Goal: Task Accomplishment & Management: Use online tool/utility

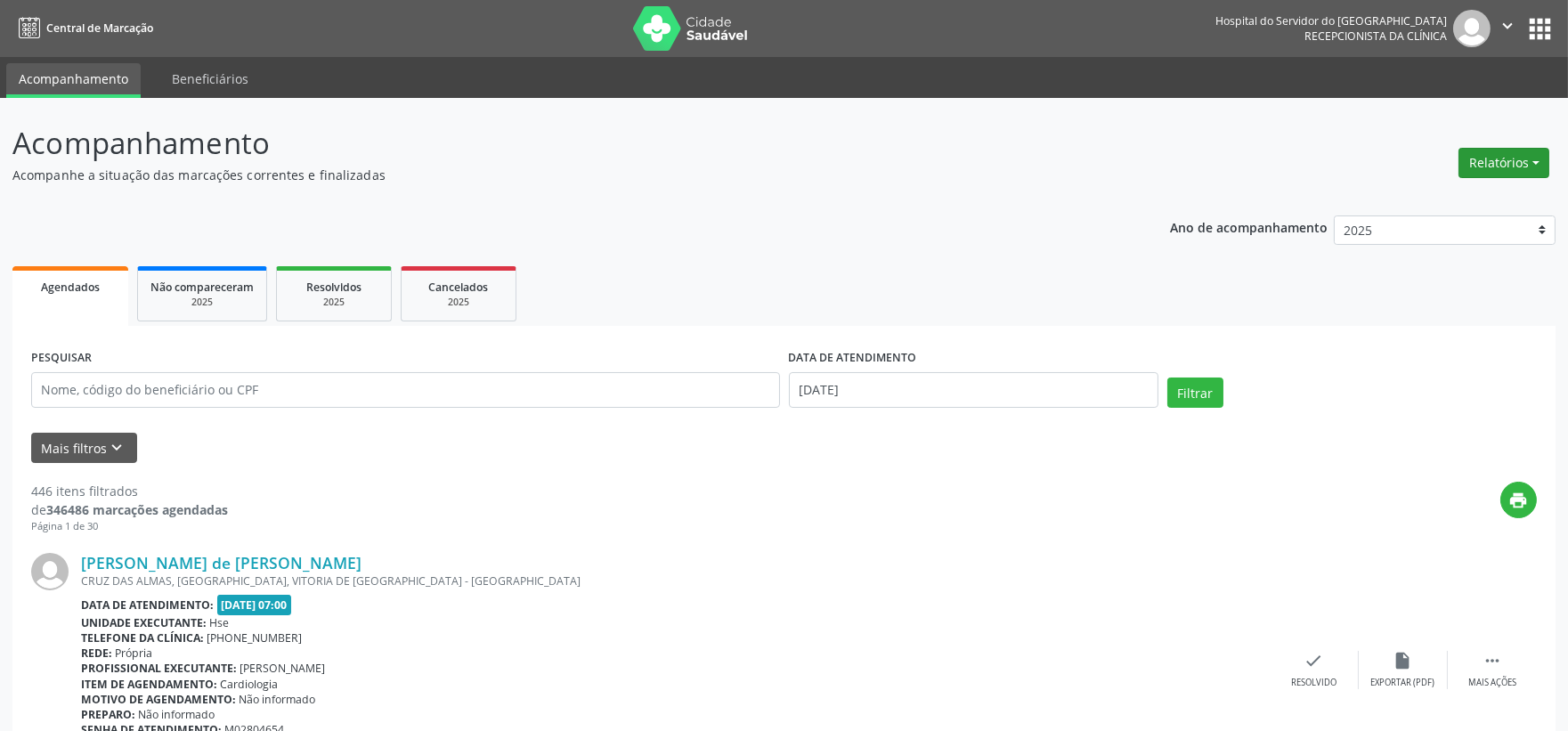
click at [1488, 169] on button "Relatórios" at bounding box center [1503, 163] width 90 height 30
click at [1453, 191] on link "Agendamentos" at bounding box center [1453, 201] width 192 height 25
select select "7"
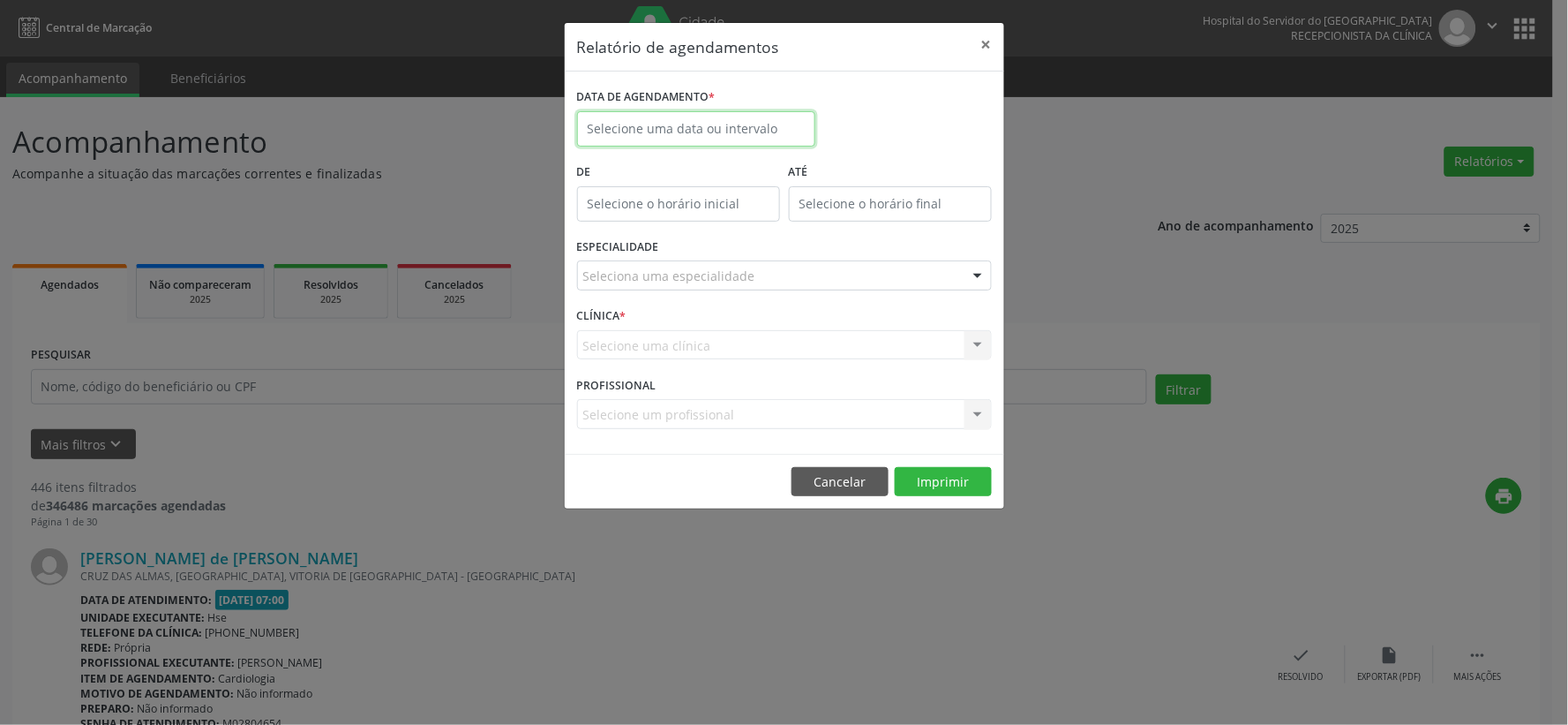
click at [737, 129] on input "text" at bounding box center [696, 129] width 238 height 36
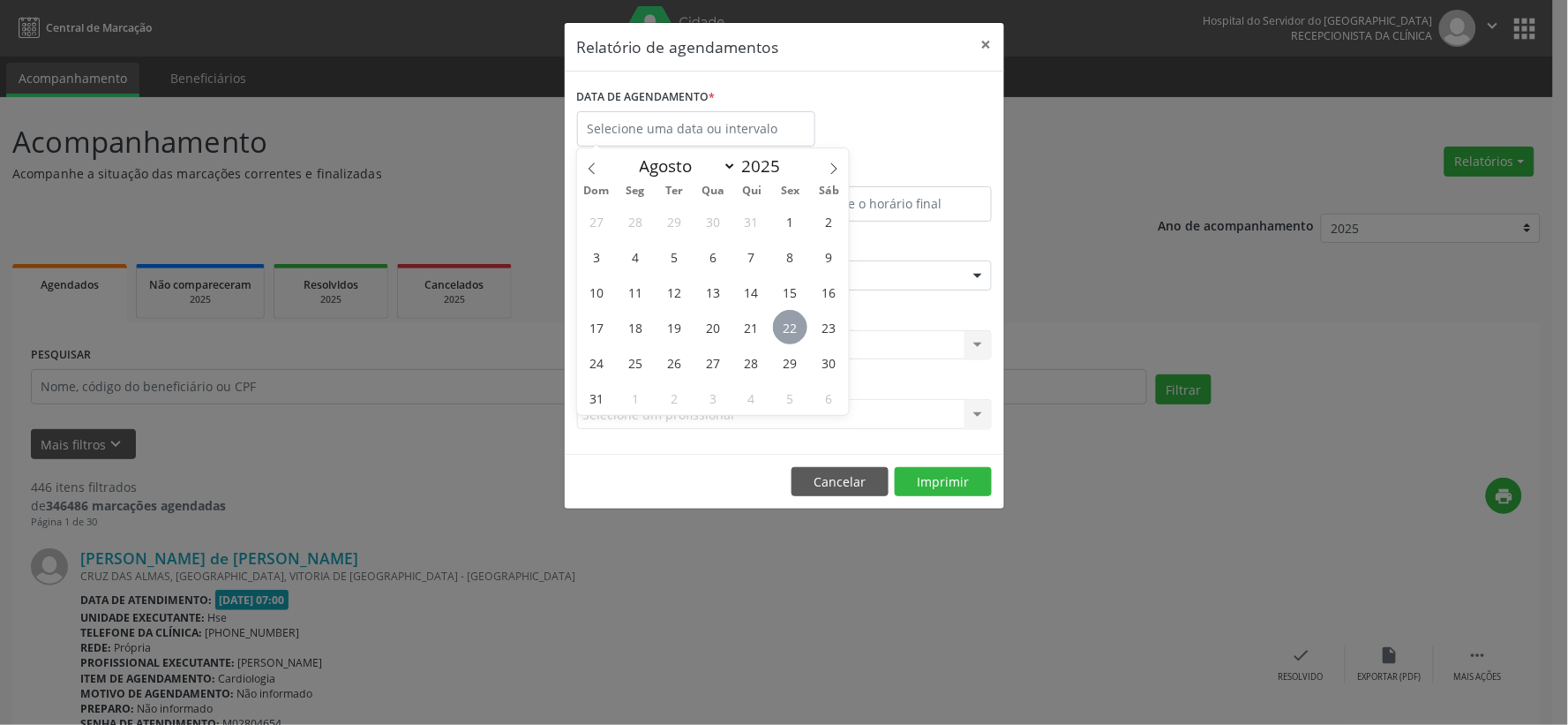
click at [779, 327] on span "22" at bounding box center [790, 327] width 35 height 35
type input "[DATE]"
click at [779, 327] on span "22" at bounding box center [790, 327] width 35 height 35
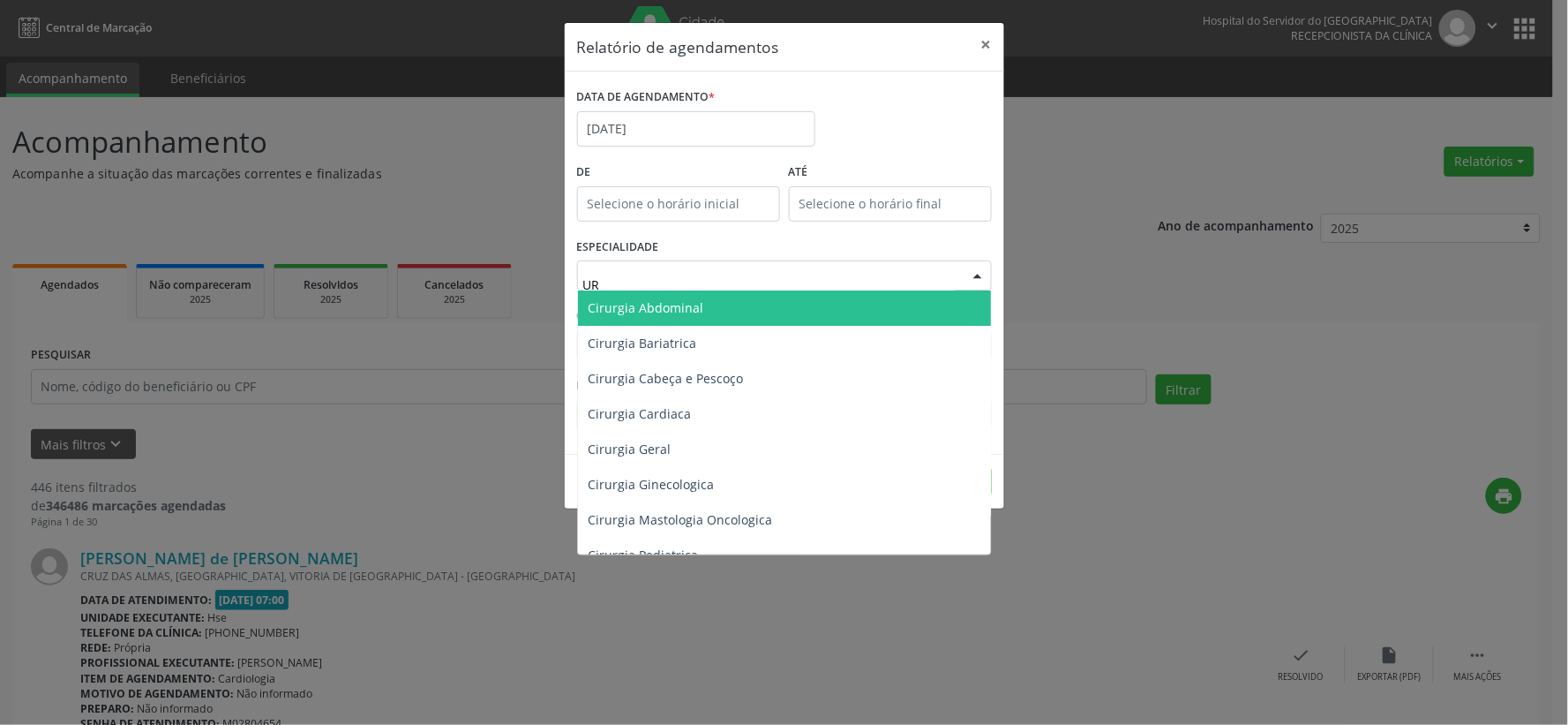
type input "URO"
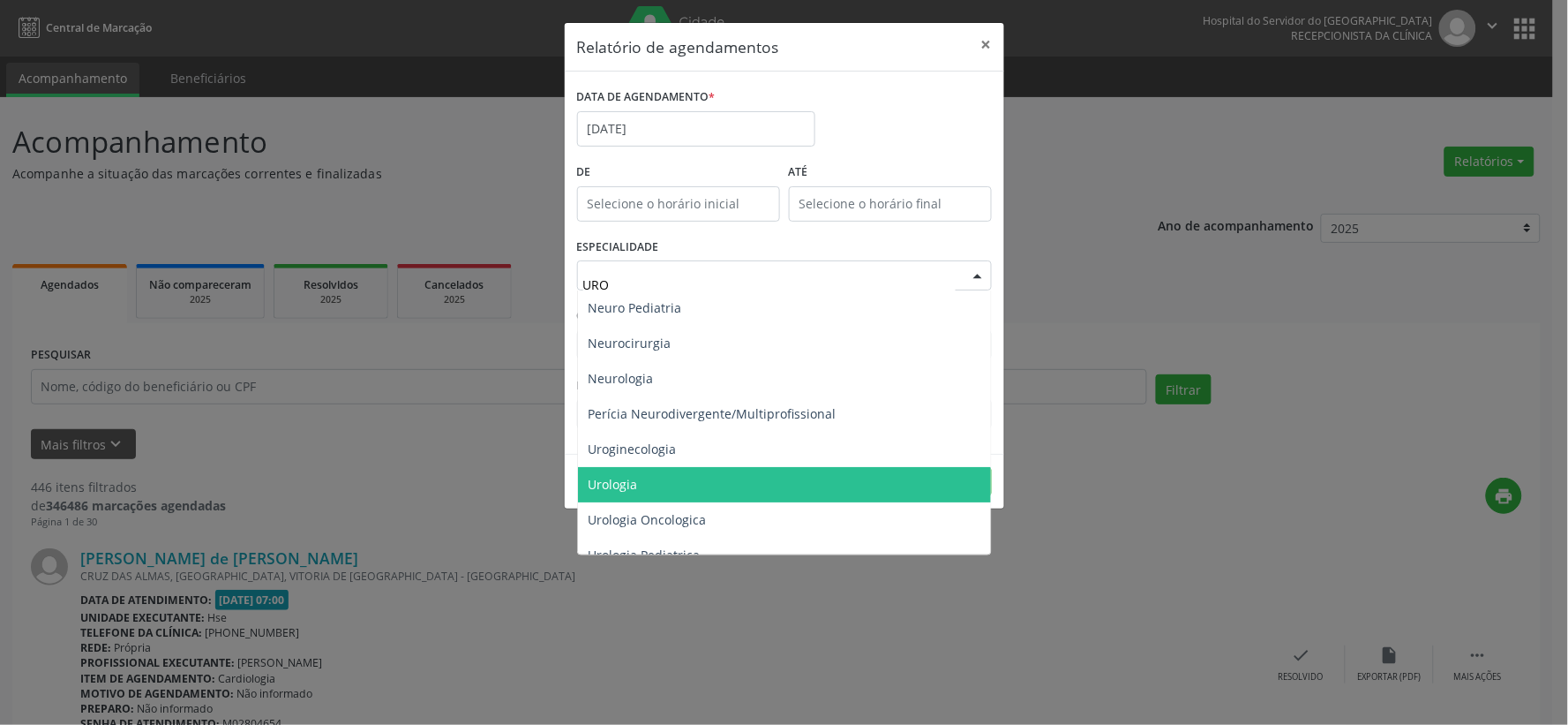
click at [658, 473] on span "Urologia" at bounding box center [784, 485] width 413 height 36
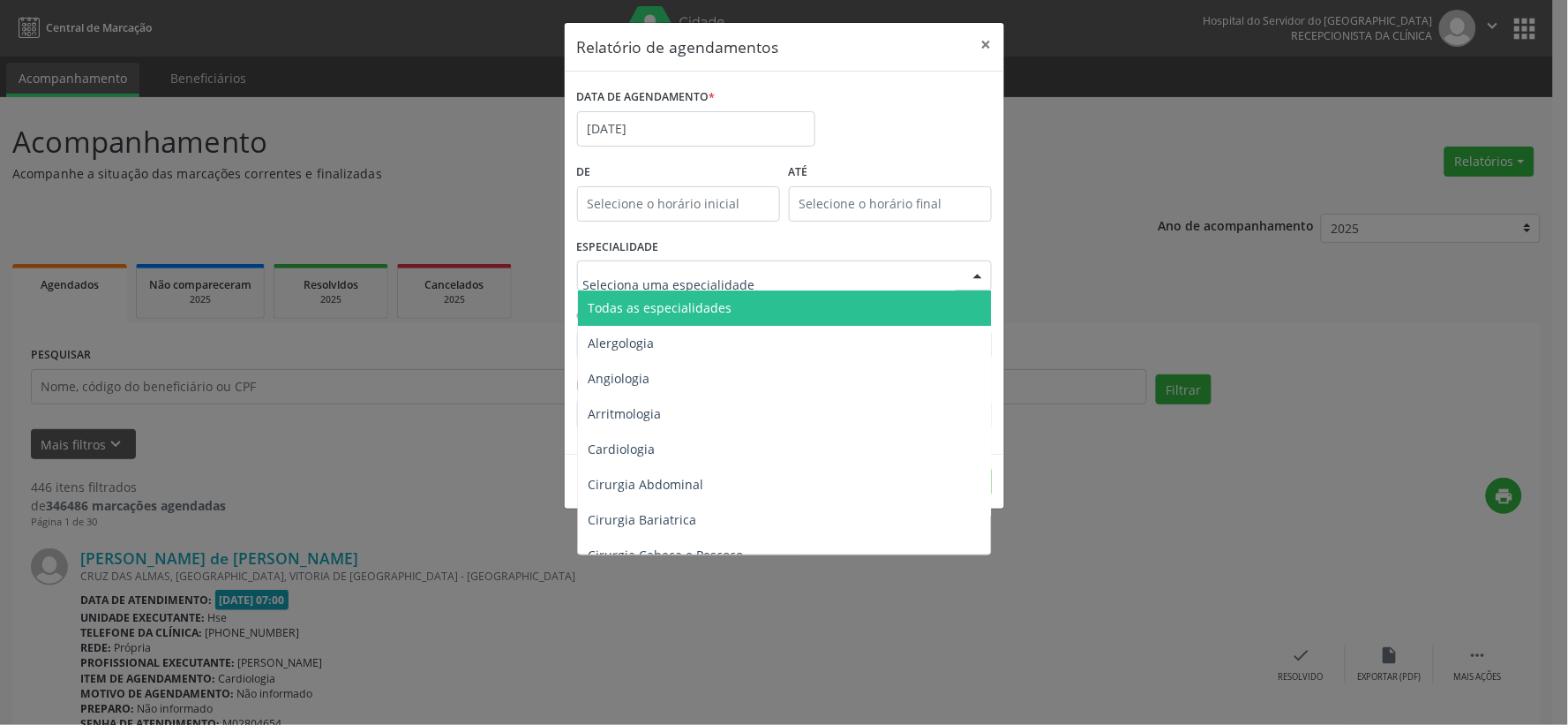
click at [643, 303] on span "Todas as especialidades" at bounding box center [661, 307] width 144 height 17
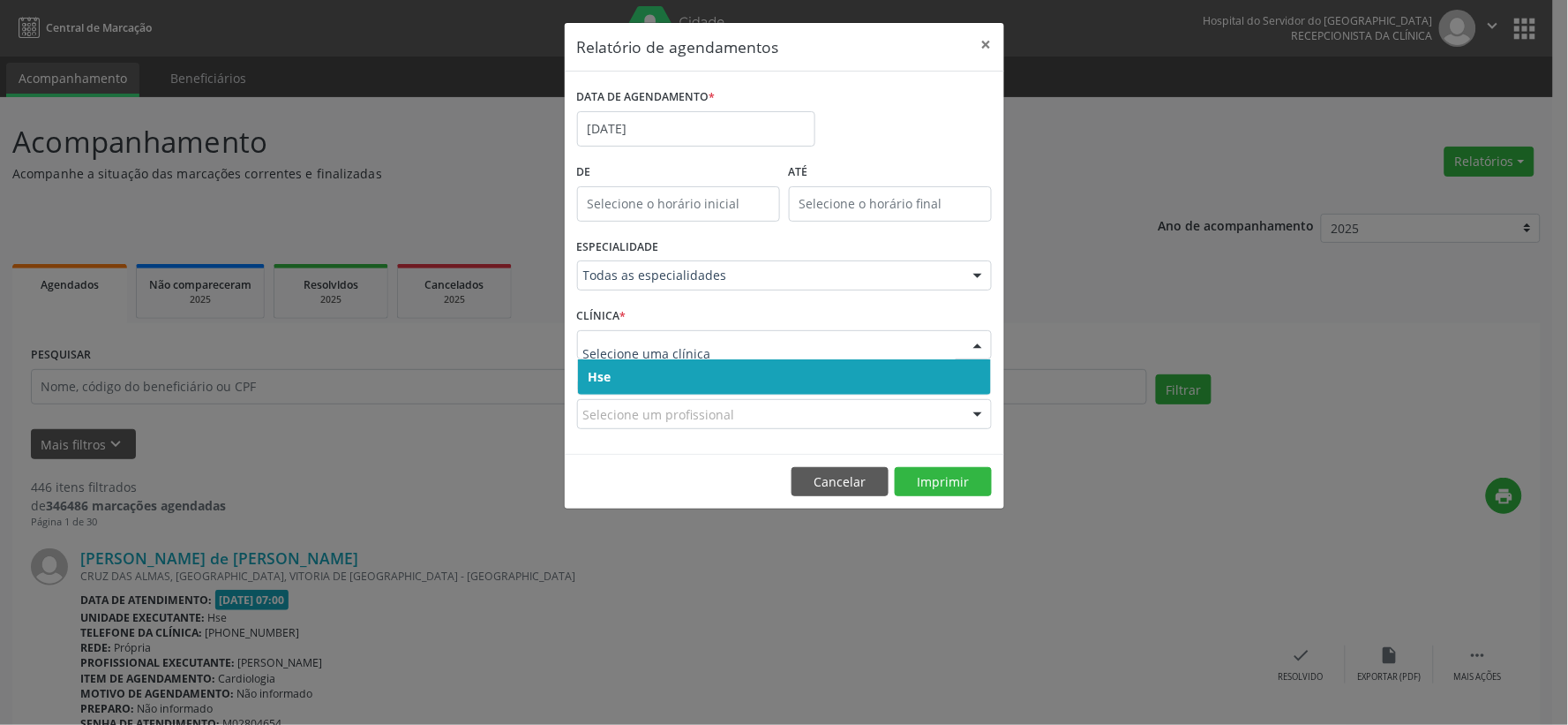
click at [632, 362] on span "Hse" at bounding box center [784, 378] width 413 height 36
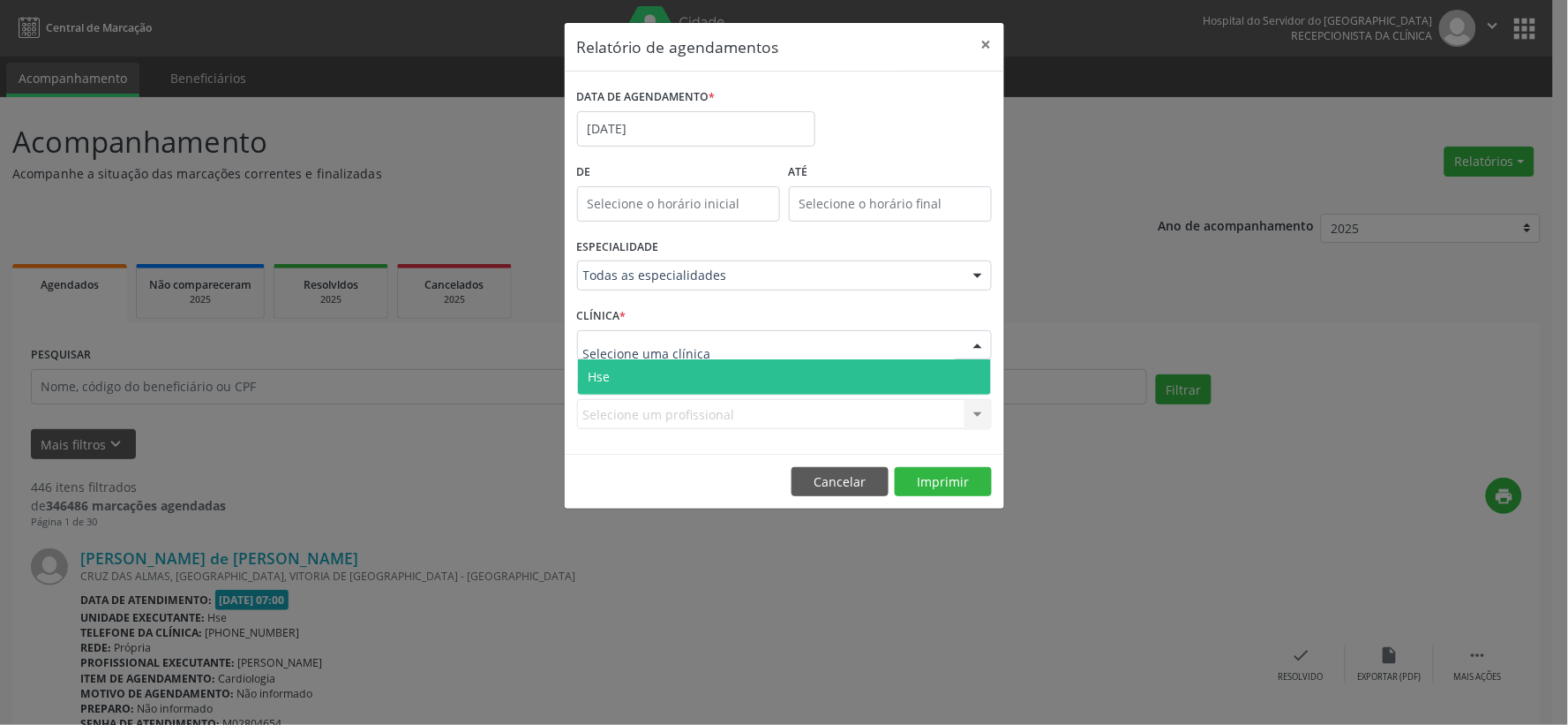
click at [632, 364] on span "Hse" at bounding box center [784, 378] width 413 height 36
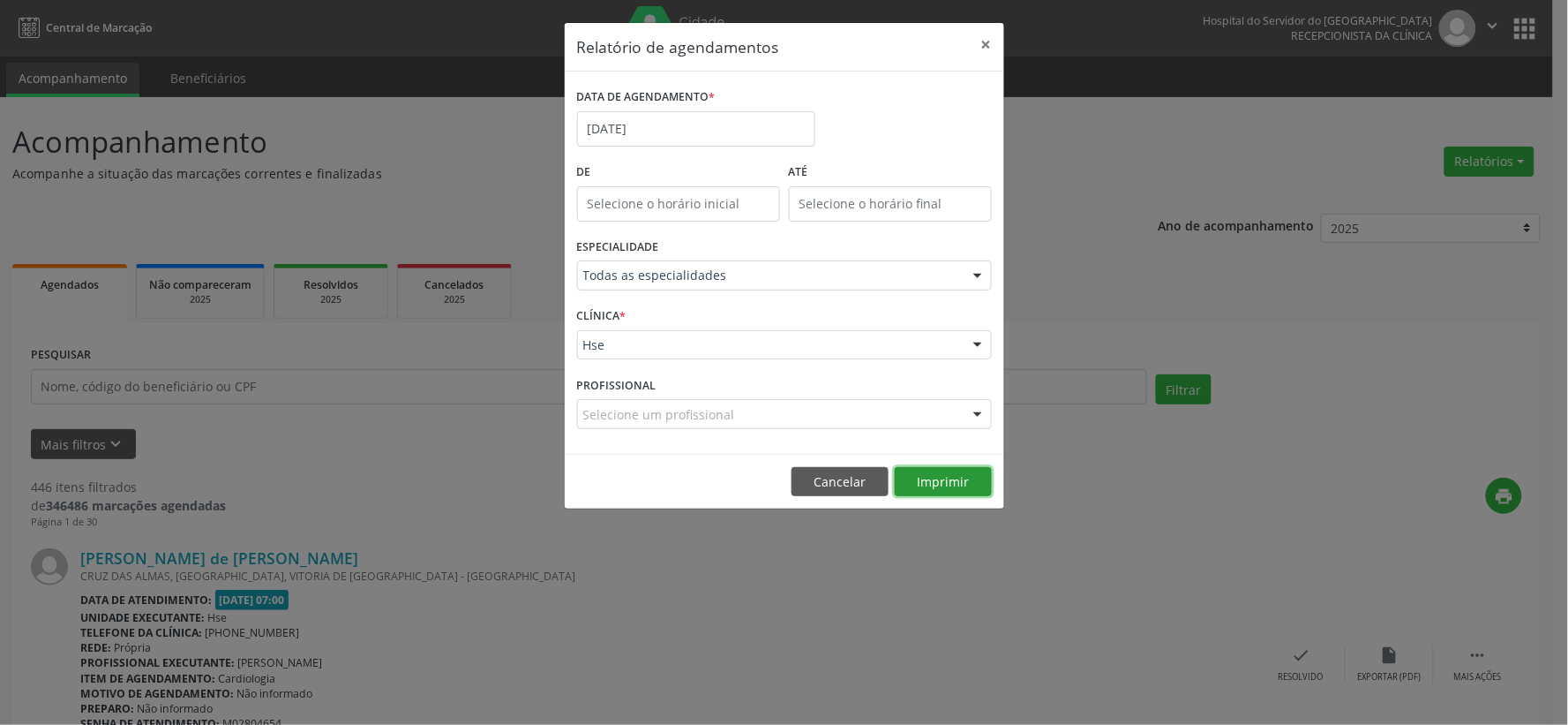
click at [941, 482] on button "Imprimir" at bounding box center [943, 482] width 97 height 30
